Goal: Information Seeking & Learning: Learn about a topic

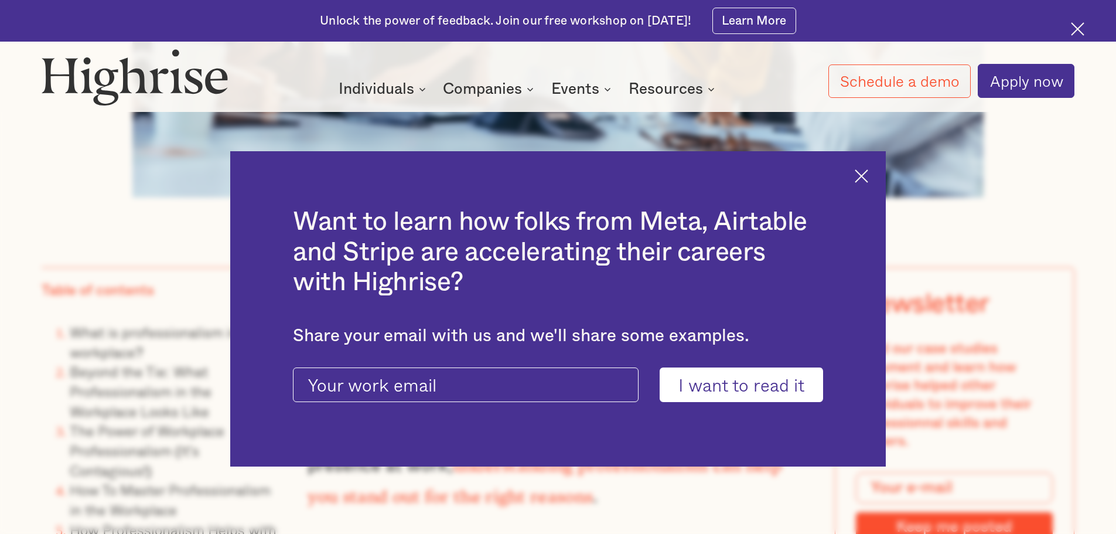
scroll to position [879, 0]
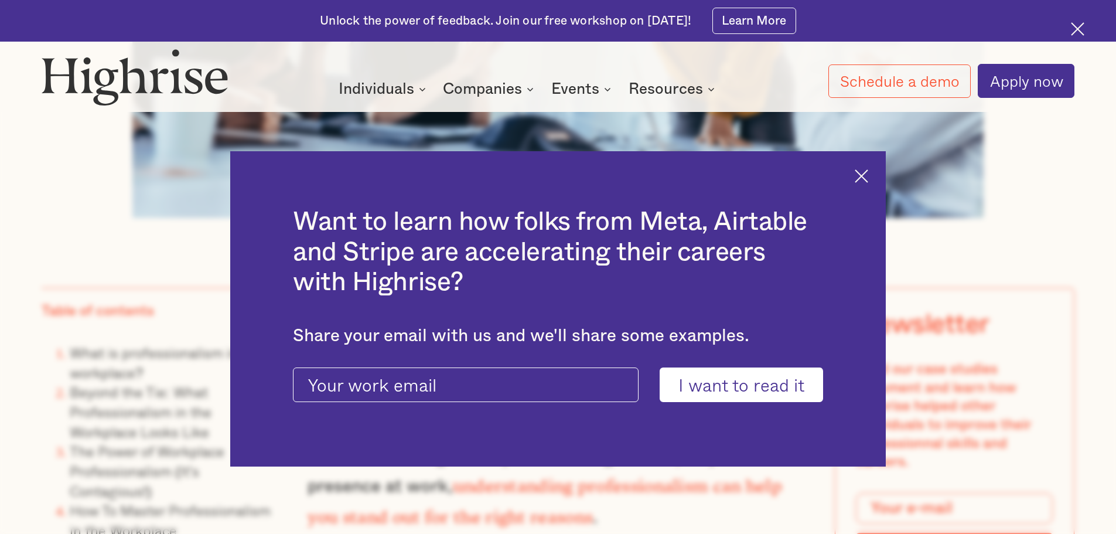
click at [863, 174] on img at bounding box center [861, 175] width 13 height 13
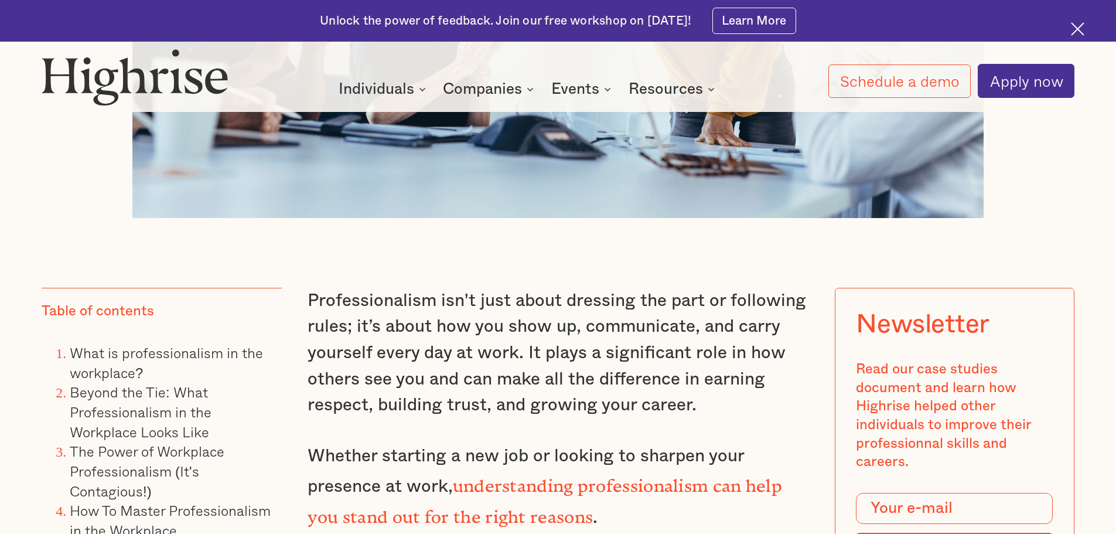
scroll to position [938, 0]
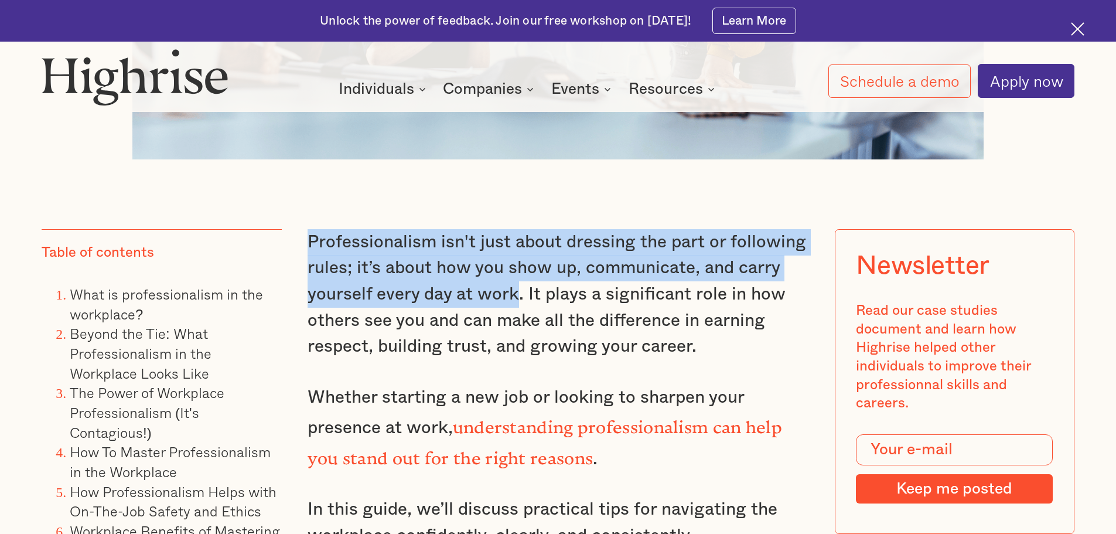
drag, startPoint x: 487, startPoint y: 285, endPoint x: 311, endPoint y: 268, distance: 176.7
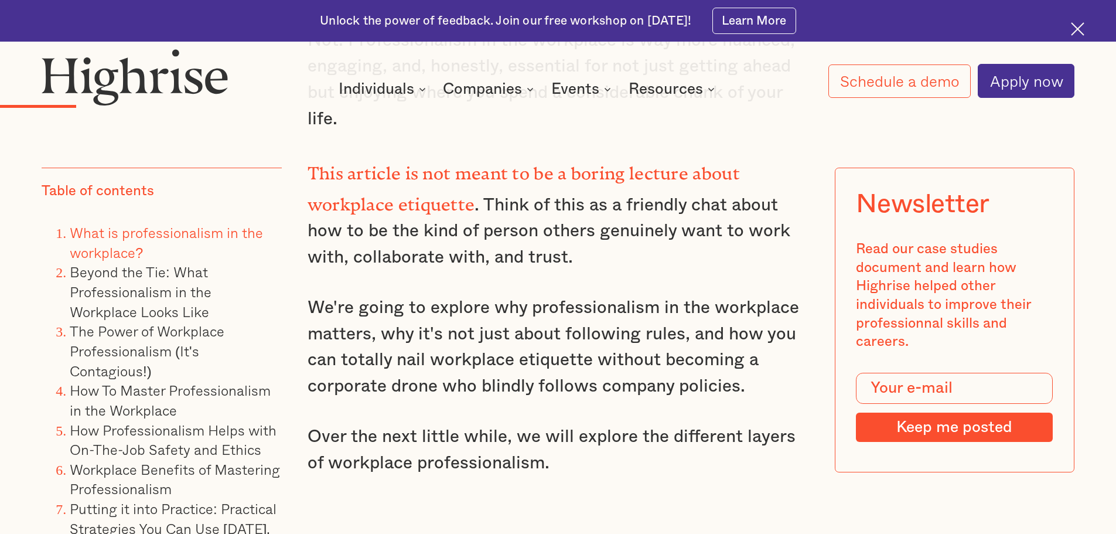
scroll to position [1875, 0]
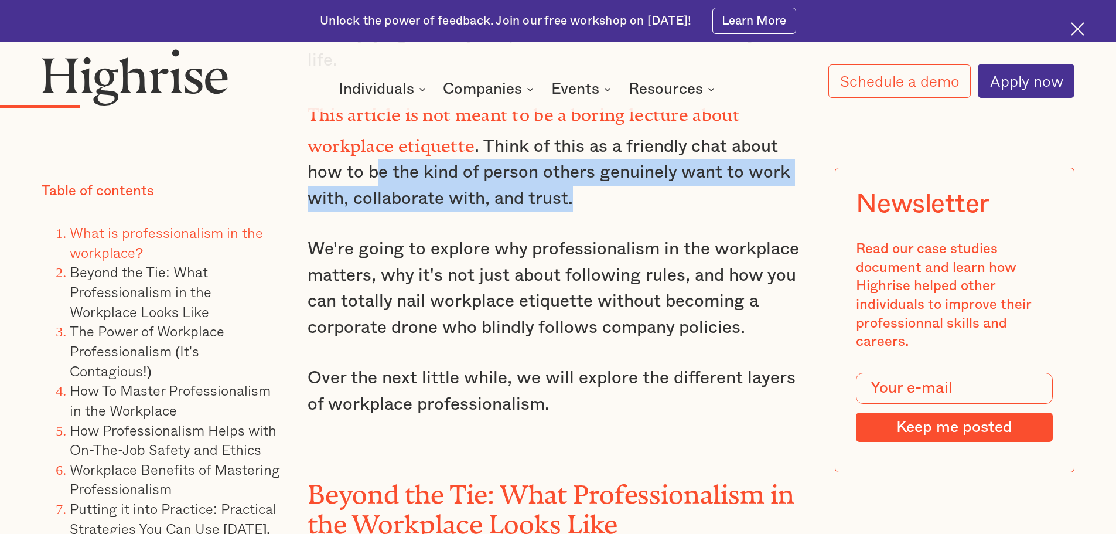
drag, startPoint x: 584, startPoint y: 197, endPoint x: 373, endPoint y: 184, distance: 210.8
click at [373, 184] on p "This article is not meant to be a boring lecture about workplace etiquette . Th…" at bounding box center [559, 155] width 502 height 114
drag, startPoint x: 366, startPoint y: 168, endPoint x: 528, endPoint y: 197, distance: 164.3
click at [576, 203] on p "This article is not meant to be a boring lecture about workplace etiquette . Th…" at bounding box center [559, 155] width 502 height 114
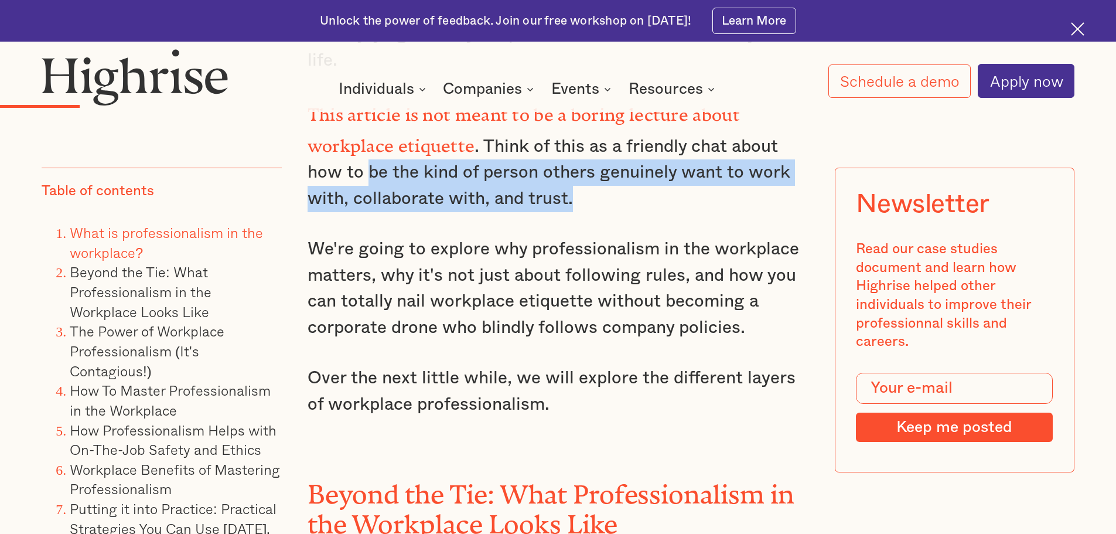
copy p "be the kind of person others genuinely want to work with, collaborate with, and…"
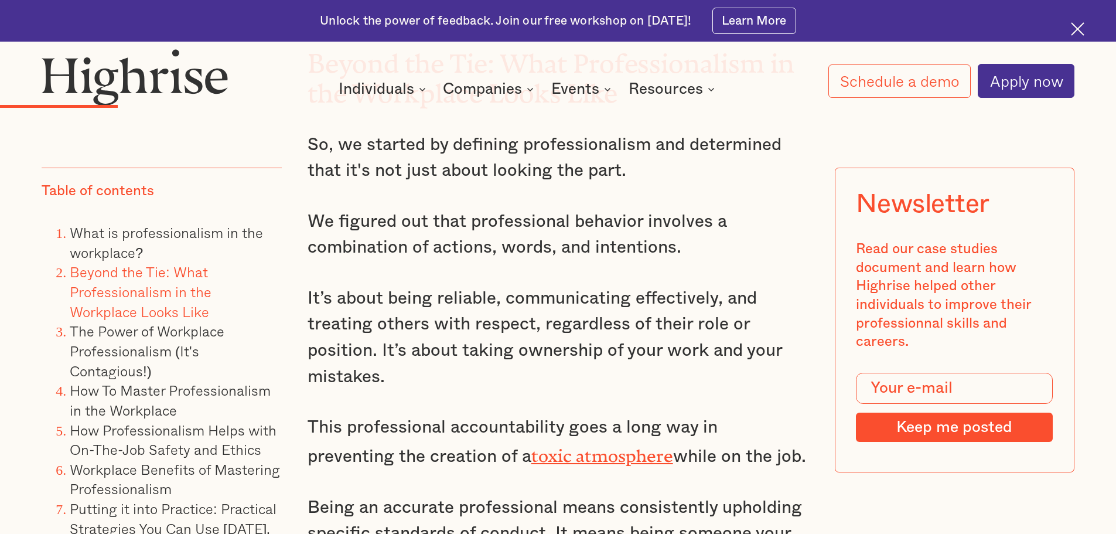
scroll to position [2286, 0]
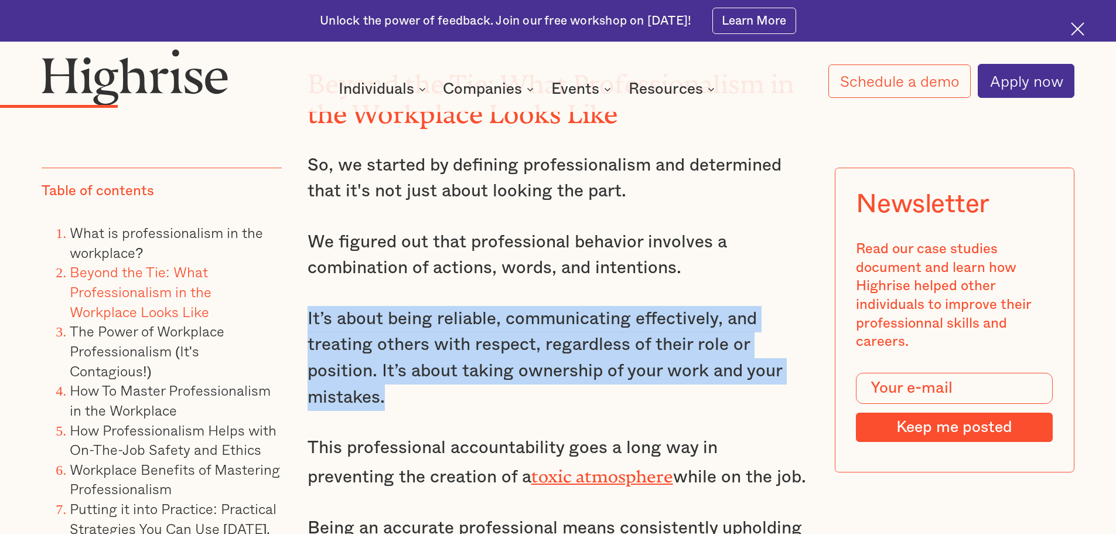
drag, startPoint x: 389, startPoint y: 403, endPoint x: 373, endPoint y: 371, distance: 35.9
copy p "It’s about being reliable, communicating effectively, and treating others with …"
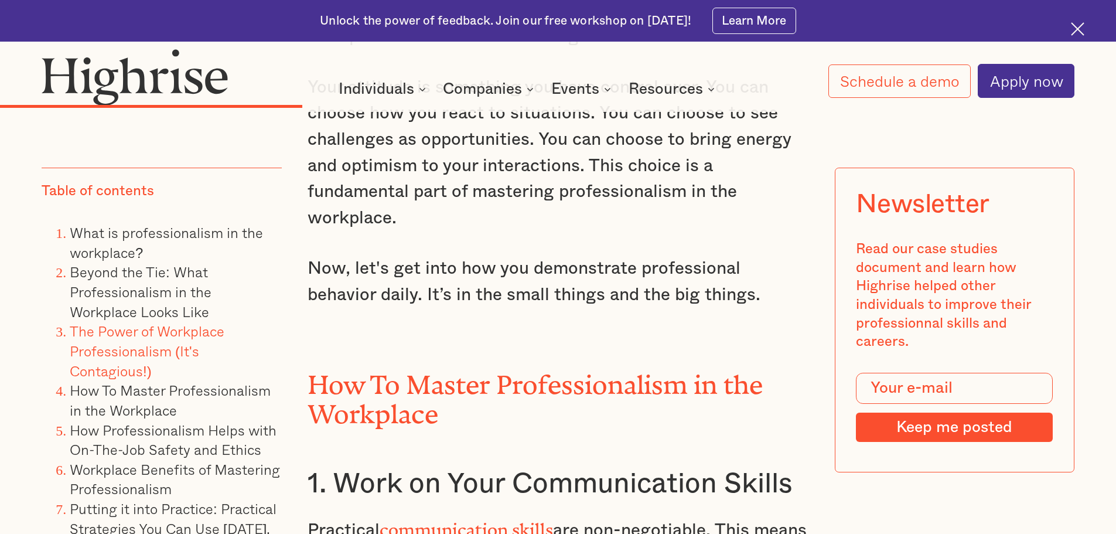
scroll to position [4337, 0]
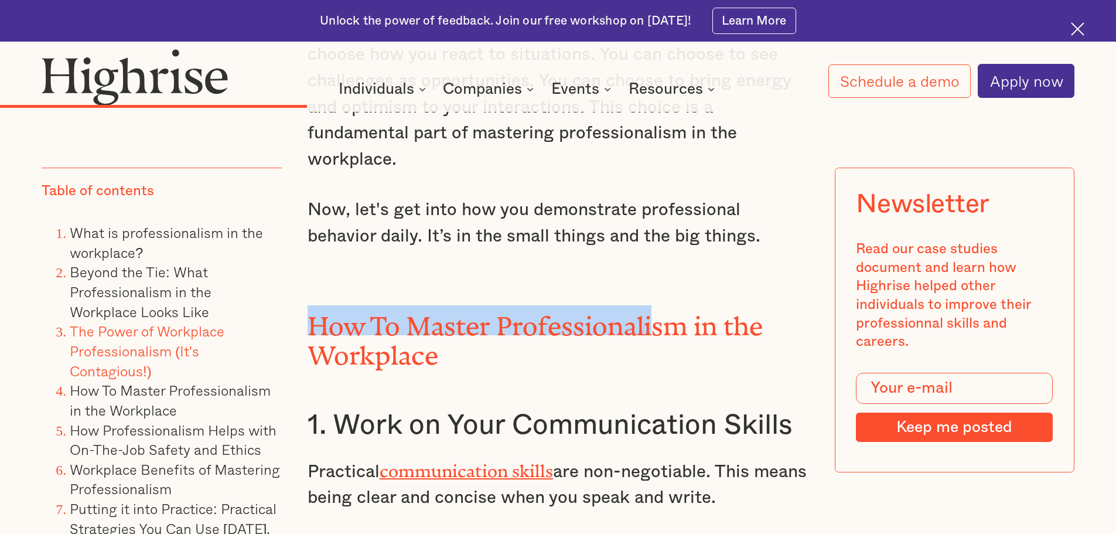
drag, startPoint x: 695, startPoint y: 254, endPoint x: 651, endPoint y: 265, distance: 45.9
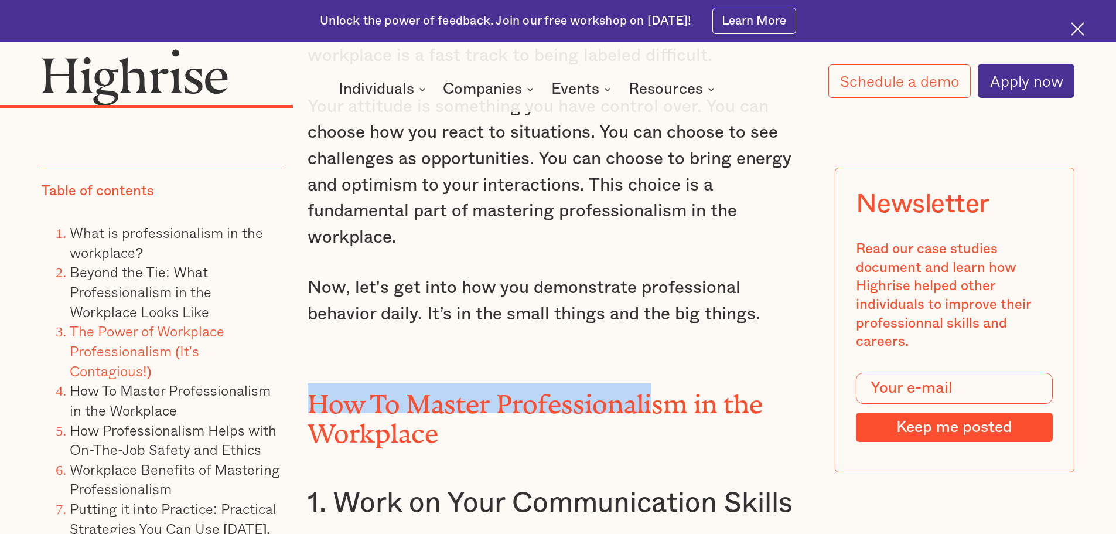
scroll to position [4103, 0]
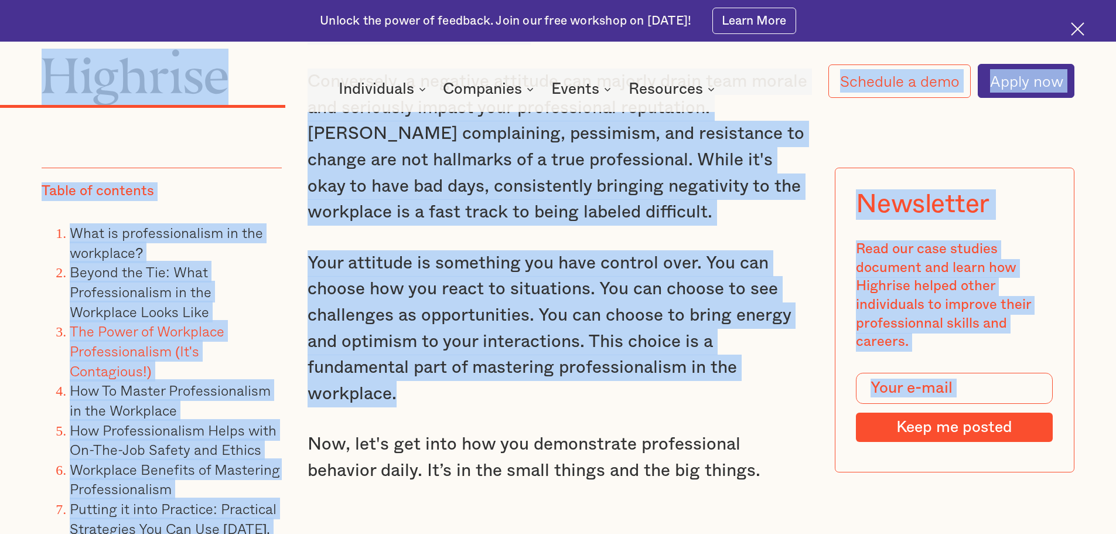
drag, startPoint x: 404, startPoint y: 407, endPoint x: 379, endPoint y: 125, distance: 283.0
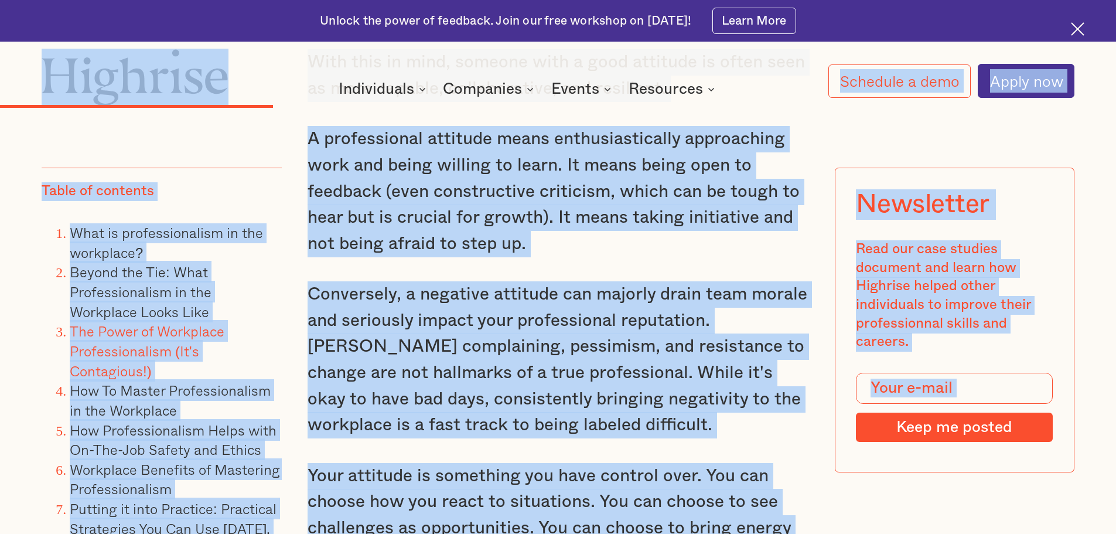
scroll to position [3634, 0]
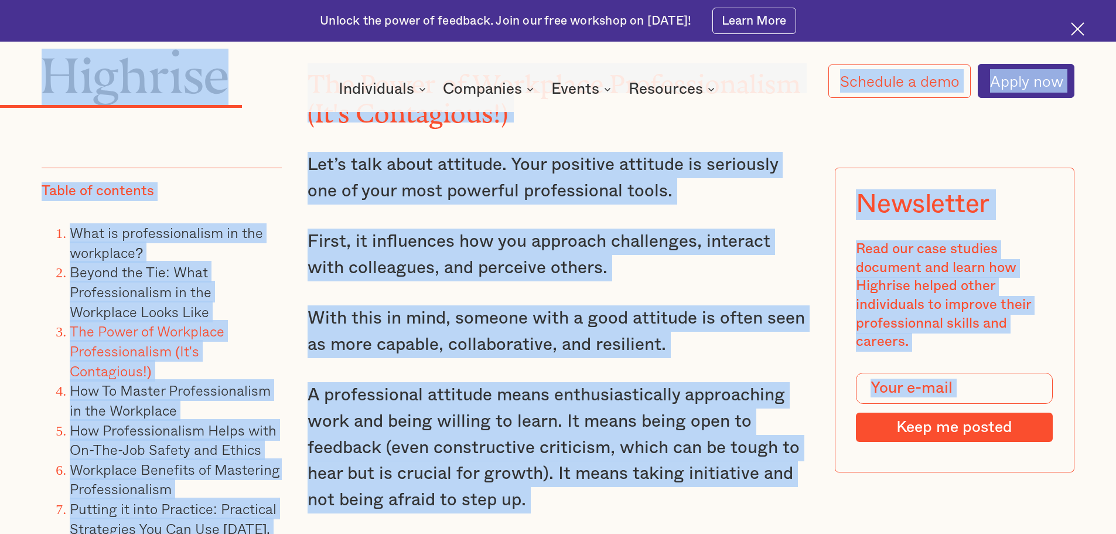
click at [573, 113] on h2 "The Power of Workplace Professionalism (It's Contagious!)" at bounding box center [559, 92] width 502 height 59
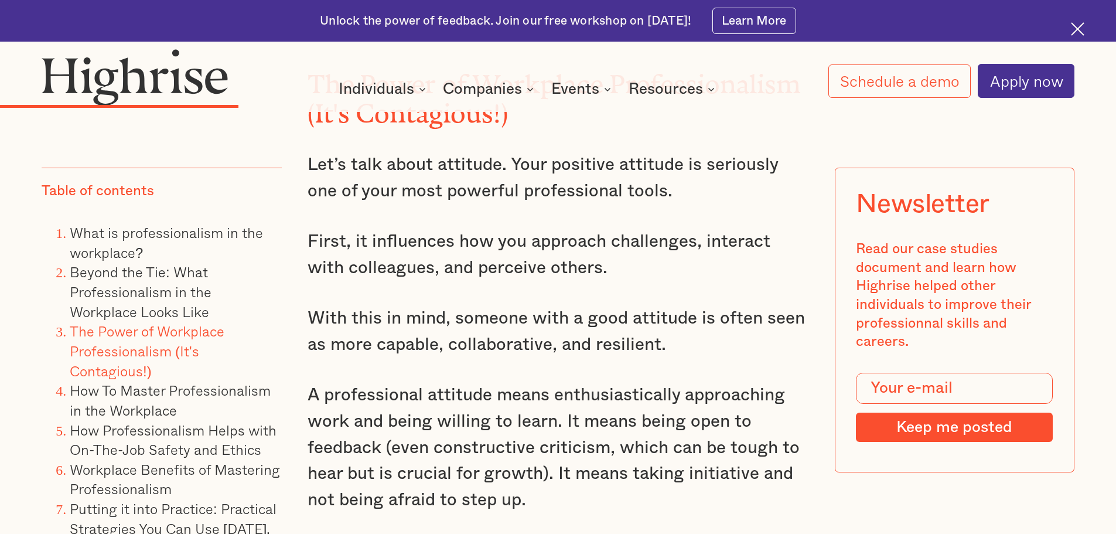
scroll to position [3458, 0]
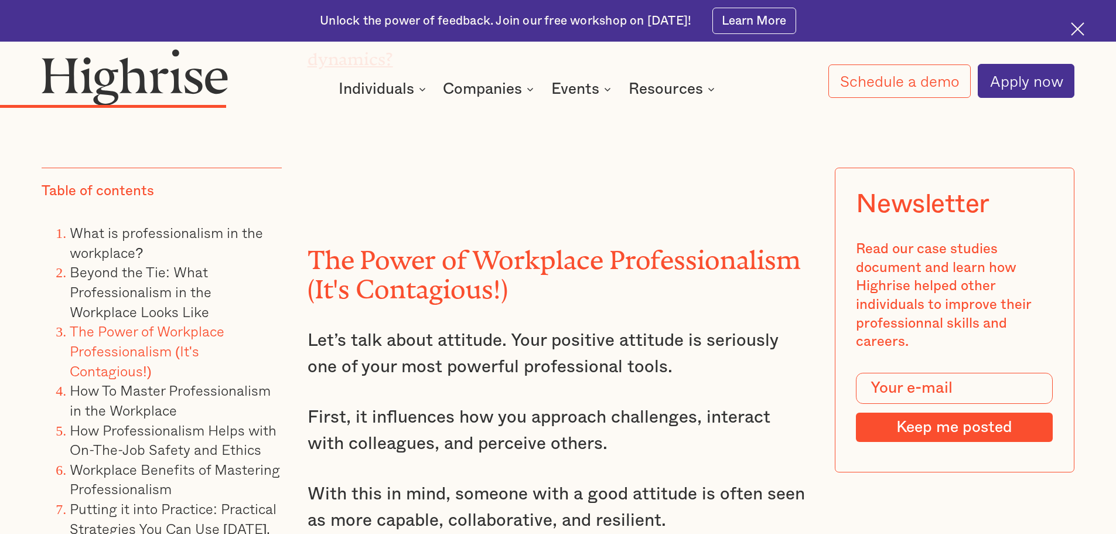
click at [319, 340] on p "Let’s talk about attitude. Your positive attitude is seriously one of your most…" at bounding box center [559, 354] width 502 height 52
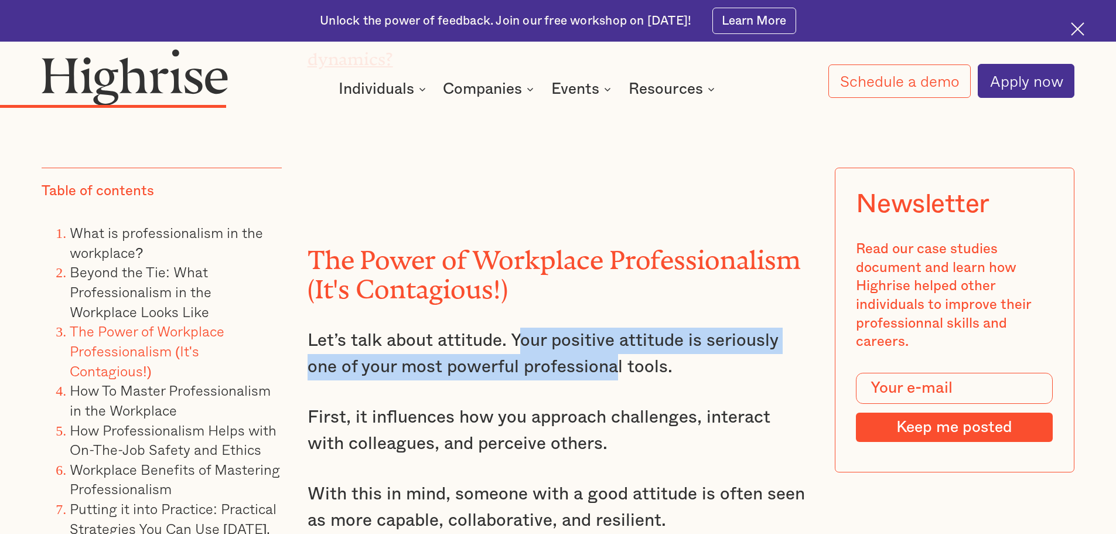
drag, startPoint x: 516, startPoint y: 340, endPoint x: 565, endPoint y: 348, distance: 49.9
click at [573, 356] on p "Let’s talk about attitude. Your positive attitude is seriously one of your most…" at bounding box center [559, 354] width 502 height 52
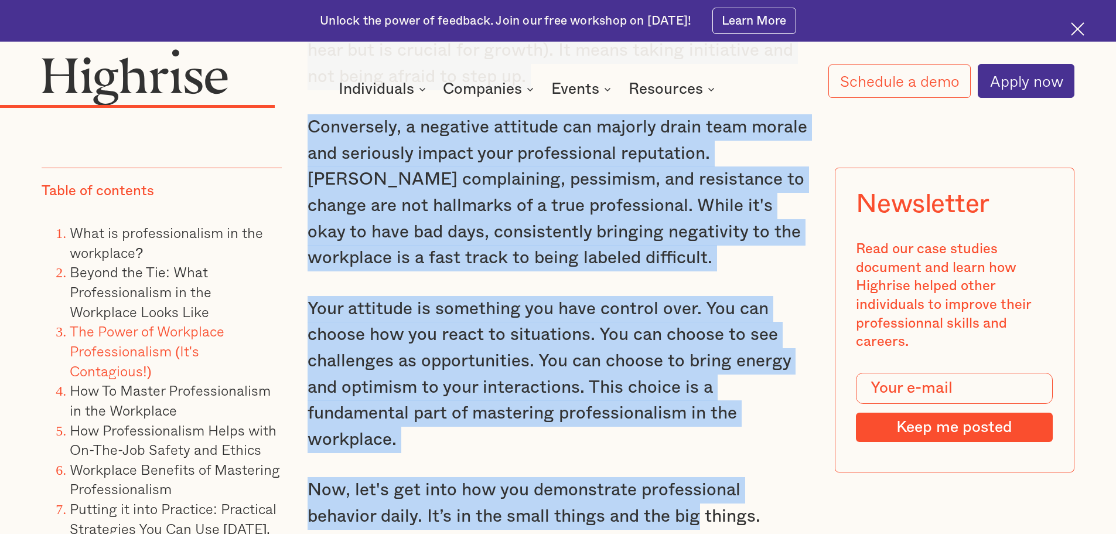
scroll to position [4225, 0]
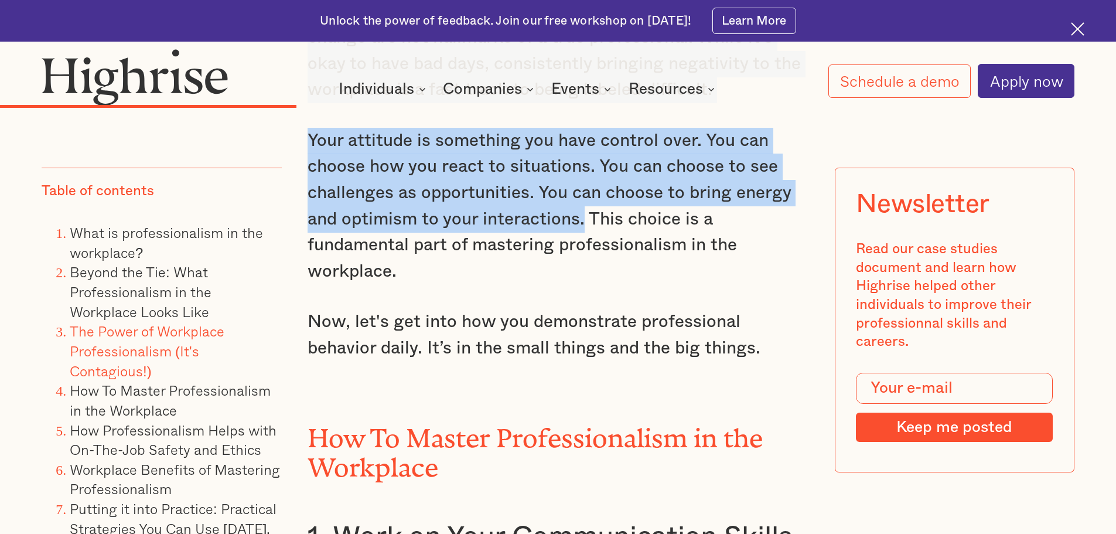
drag, startPoint x: 512, startPoint y: 337, endPoint x: 584, endPoint y: 233, distance: 126.0
copy div "Your positive attitude is seriously one of your most powerful professional tool…"
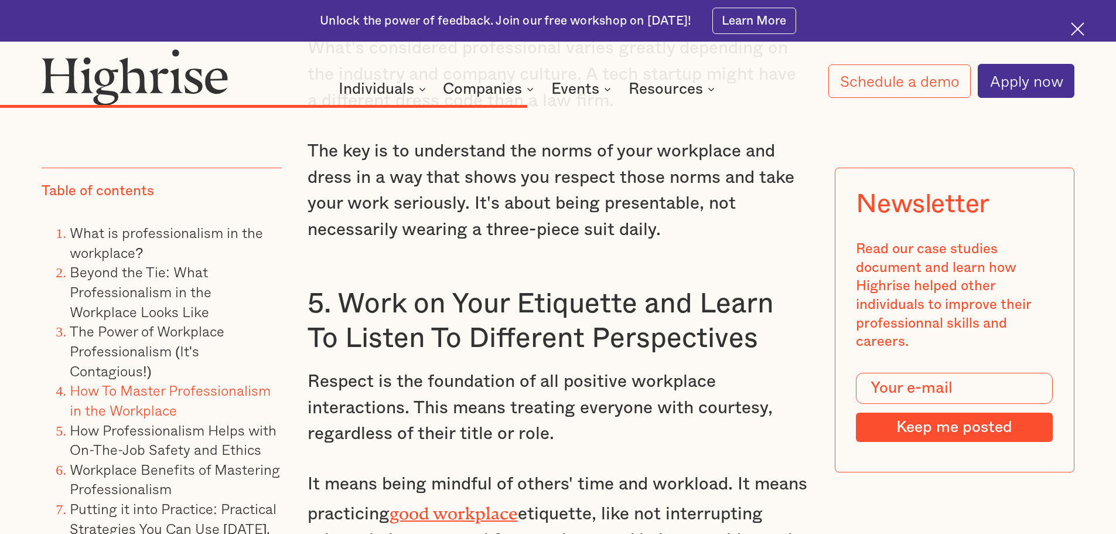
scroll to position [6745, 0]
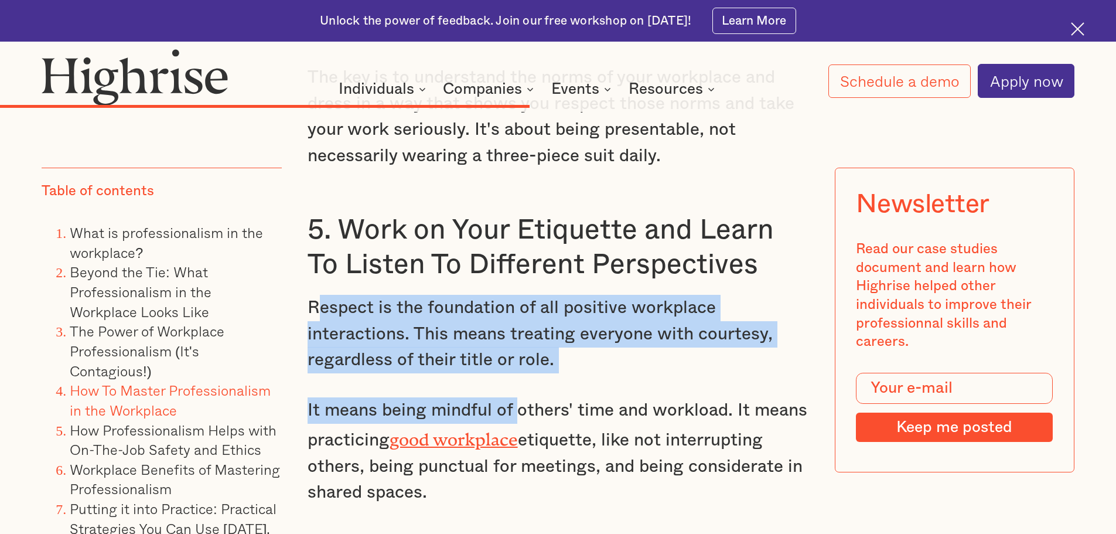
drag, startPoint x: 314, startPoint y: 317, endPoint x: 474, endPoint y: 414, distance: 186.4
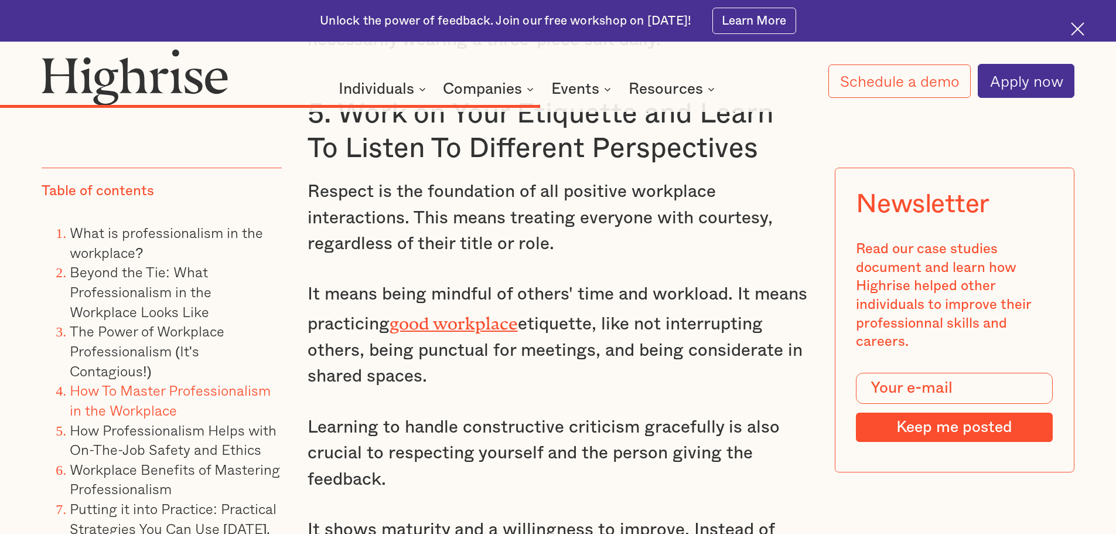
scroll to position [6862, 0]
drag, startPoint x: 451, startPoint y: 395, endPoint x: 284, endPoint y: 212, distance: 247.7
click at [285, 205] on div "Professionalism isn't just about dressing the part or following rules; it’s abo…" at bounding box center [558, 139] width 1033 height 11669
copy div "Respect is the foundation of all positive workplace interactions. This means tr…"
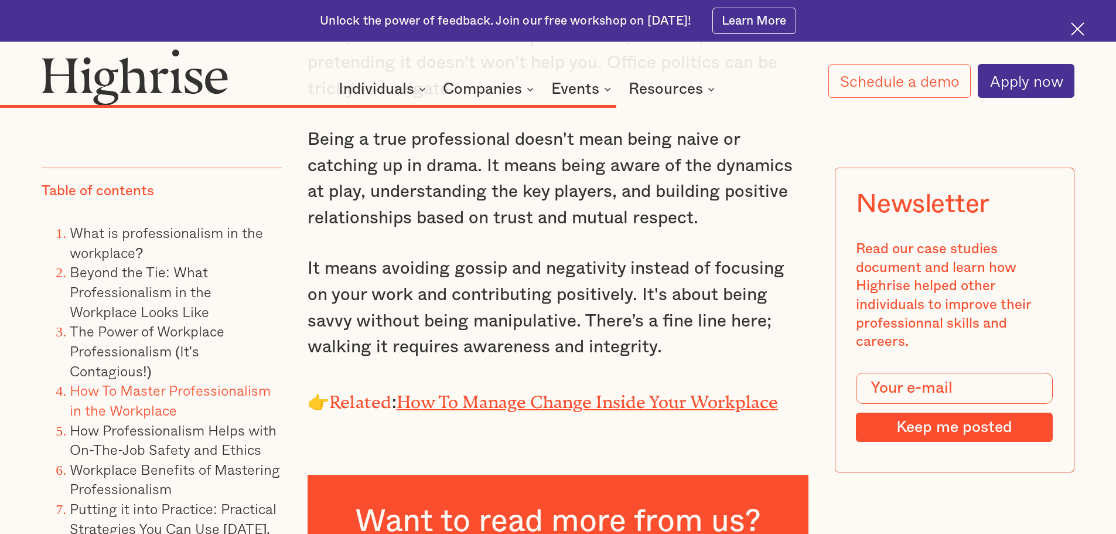
scroll to position [7741, 0]
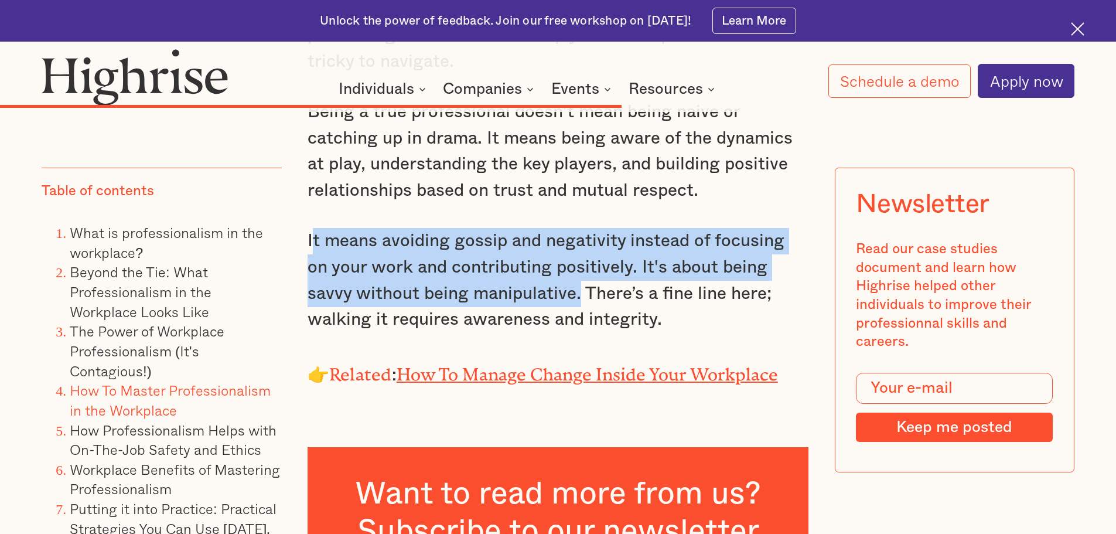
drag, startPoint x: 312, startPoint y: 253, endPoint x: 525, endPoint y: 302, distance: 217.8
click at [529, 305] on p "It means avoiding gossip and negativity instead of focusing on your work and co…" at bounding box center [559, 280] width 502 height 105
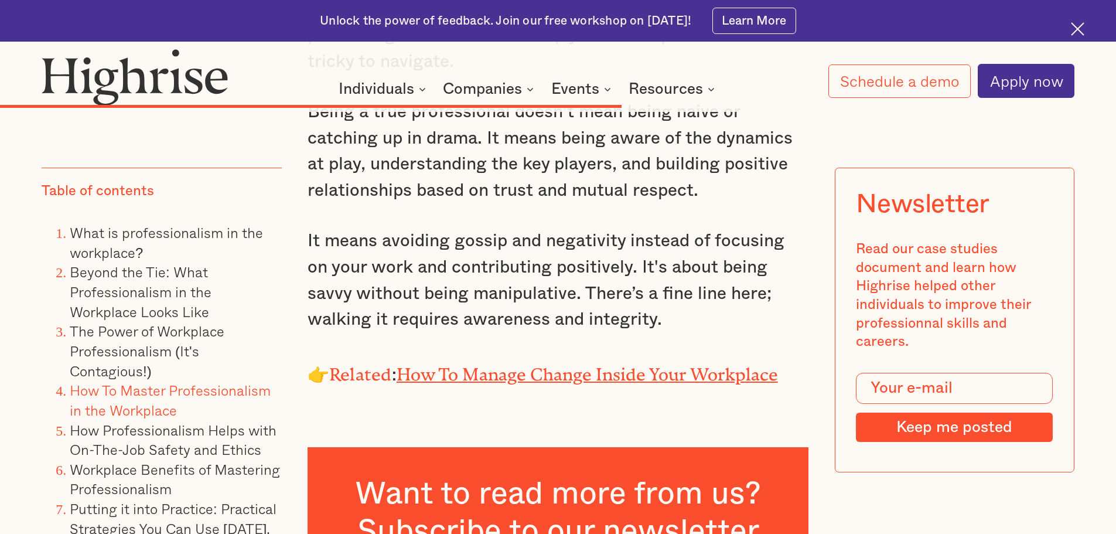
drag, startPoint x: 261, startPoint y: 250, endPoint x: 272, endPoint y: 260, distance: 14.1
click at [270, 258] on li "What is professionalism in the workplace?" at bounding box center [176, 242] width 212 height 39
drag, startPoint x: 304, startPoint y: 255, endPoint x: 309, endPoint y: 258, distance: 6.8
drag, startPoint x: 378, startPoint y: 256, endPoint x: 377, endPoint y: 268, distance: 12.4
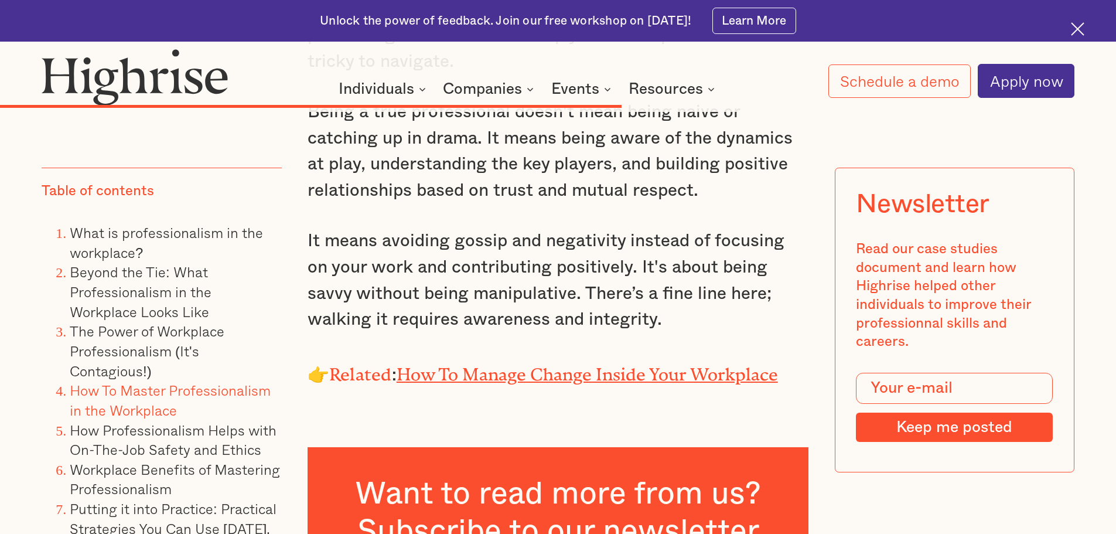
click at [377, 267] on p "It means avoiding gossip and negativity instead of focusing on your work and co…" at bounding box center [559, 280] width 502 height 105
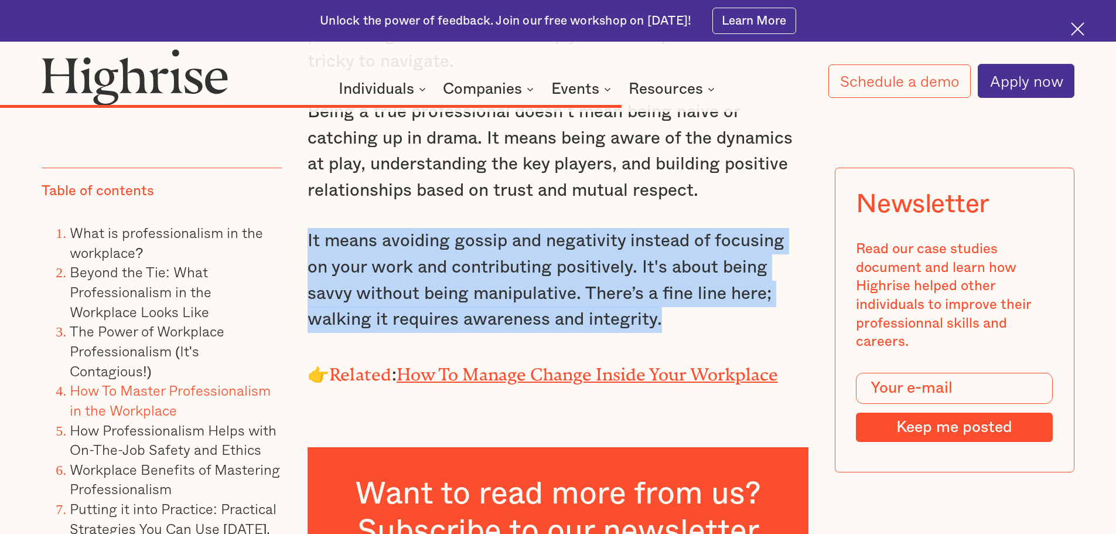
drag, startPoint x: 301, startPoint y: 260, endPoint x: 622, endPoint y: 348, distance: 333.0
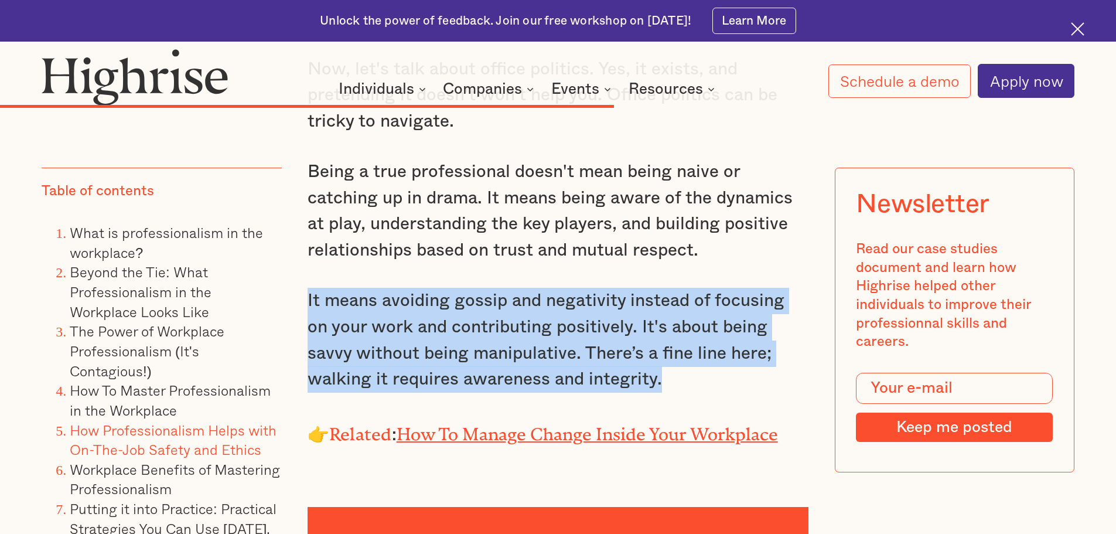
scroll to position [7683, 0]
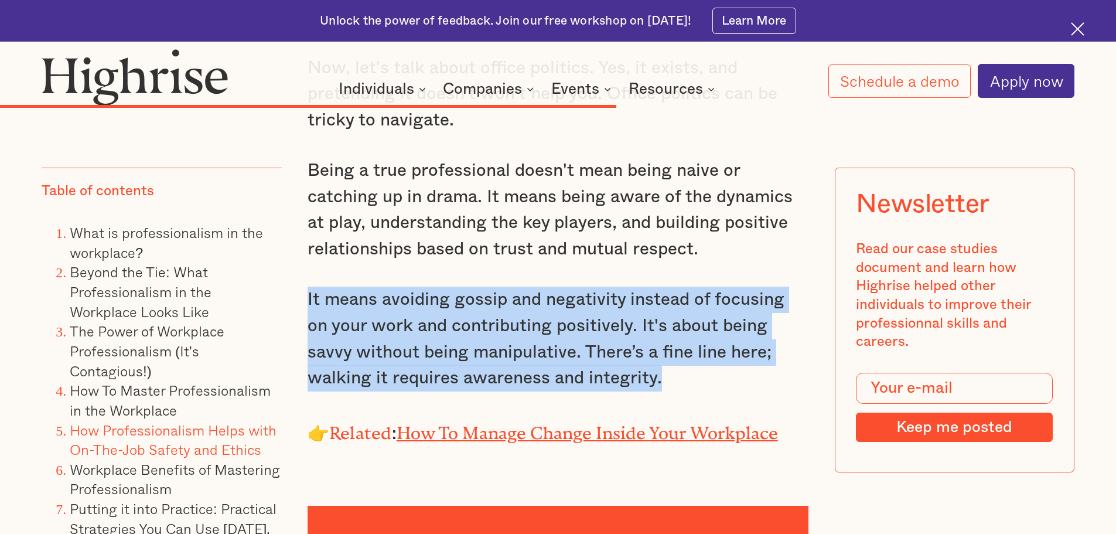
copy p "It means avoiding gossip and negativity instead of focusing on your work and co…"
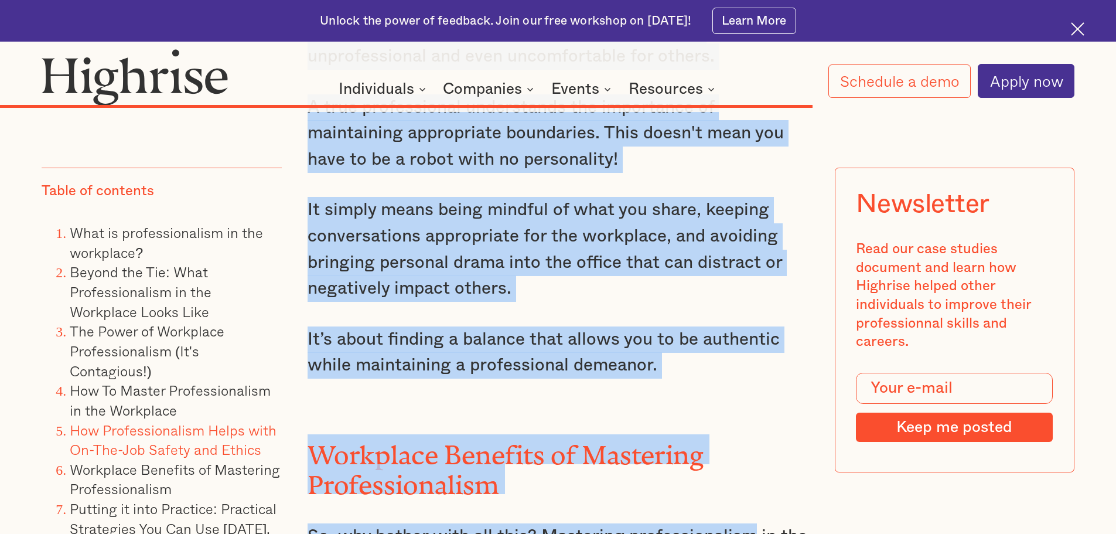
scroll to position [9817, 0]
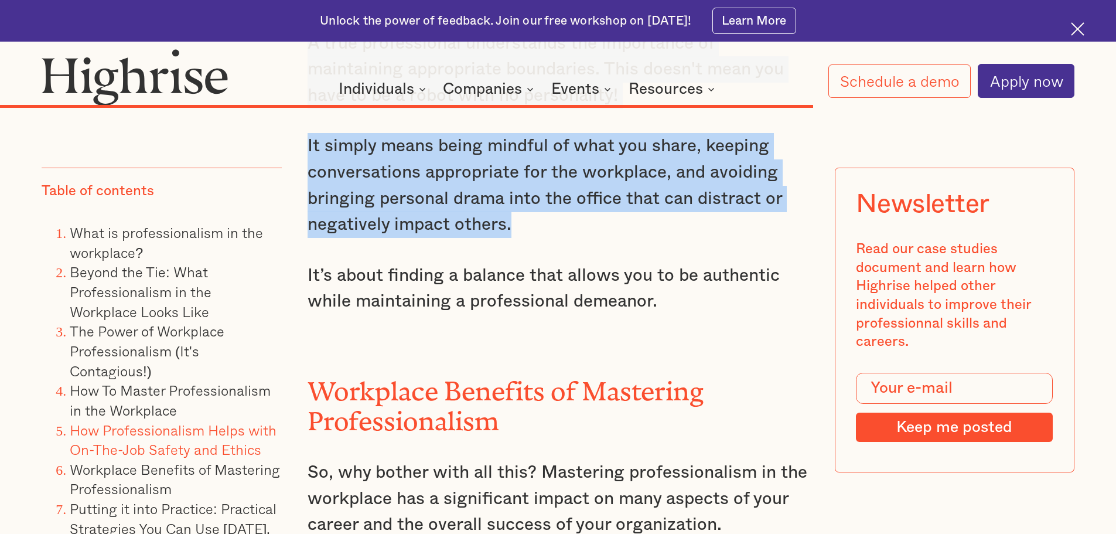
drag, startPoint x: 368, startPoint y: 291, endPoint x: 576, endPoint y: 220, distance: 219.3
click at [588, 239] on div "How Professionalism Helps with On-The-Job Safety and Ethics Professionalism isn…" at bounding box center [559, 378] width 502 height 3489
copy div "How much of your personal life is okay to bring into the workplace? There’s a f…"
